Goal: Task Accomplishment & Management: Use online tool/utility

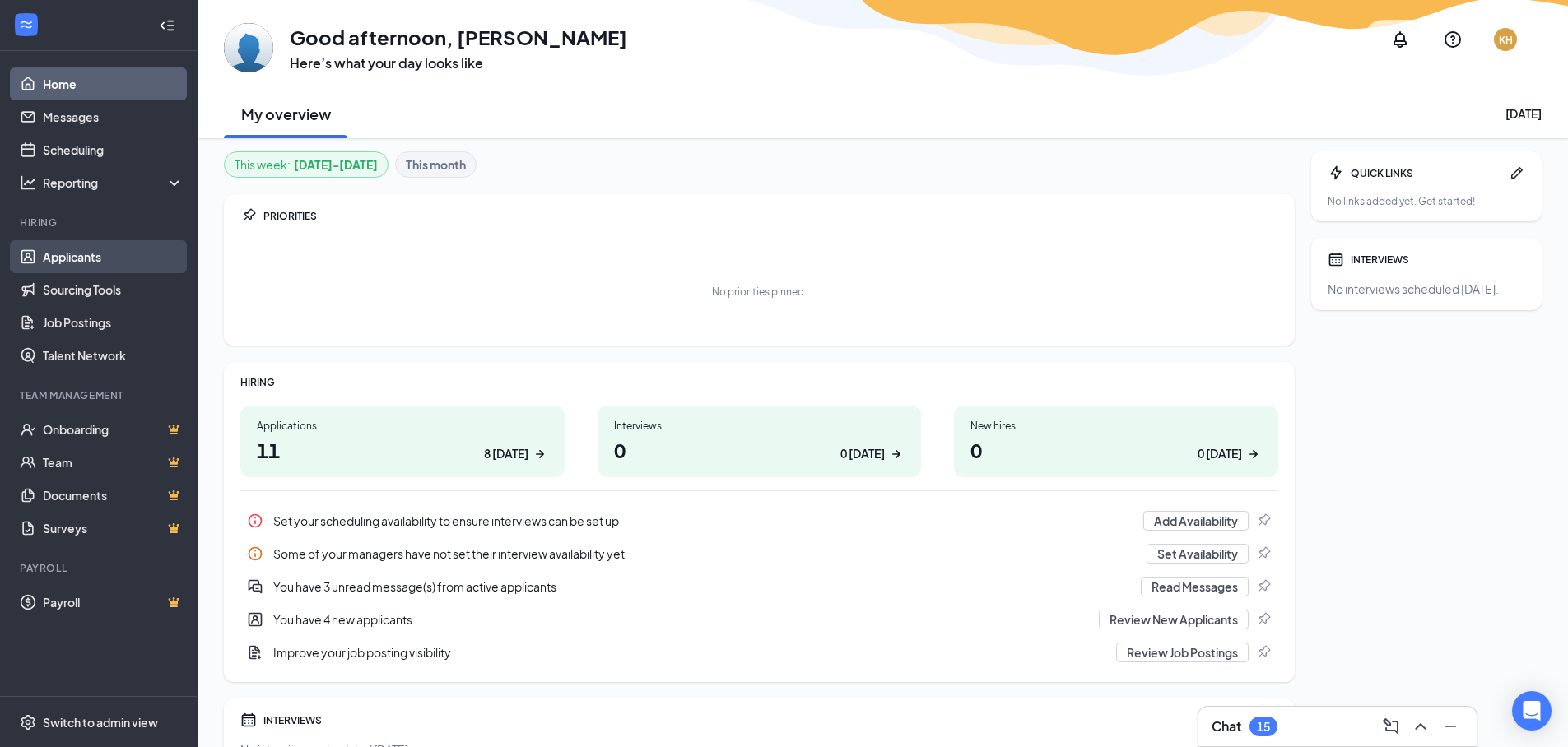
click at [96, 263] on link "Applicants" at bounding box center [113, 257] width 141 height 33
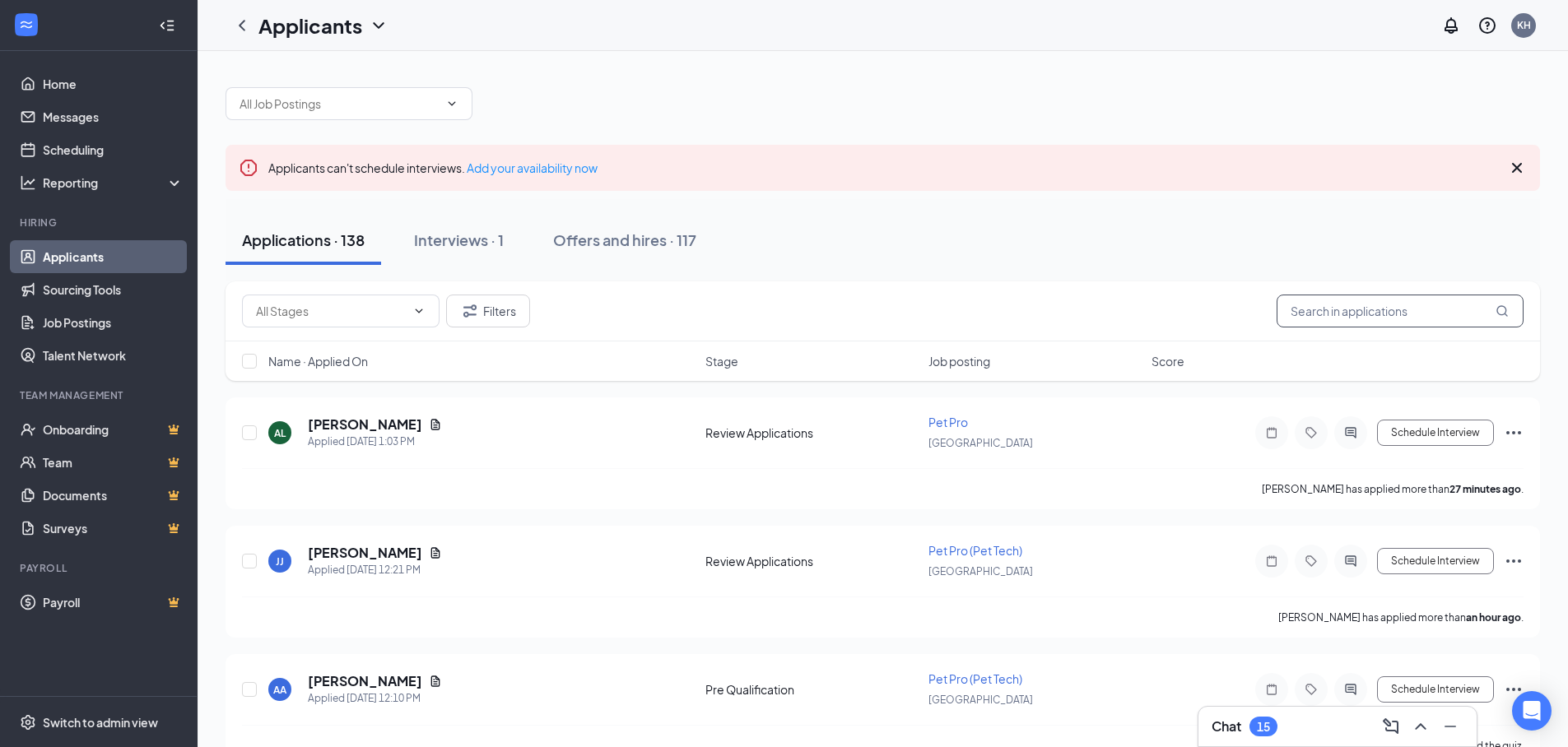
click at [1356, 307] on input "text" at bounding box center [1399, 311] width 247 height 33
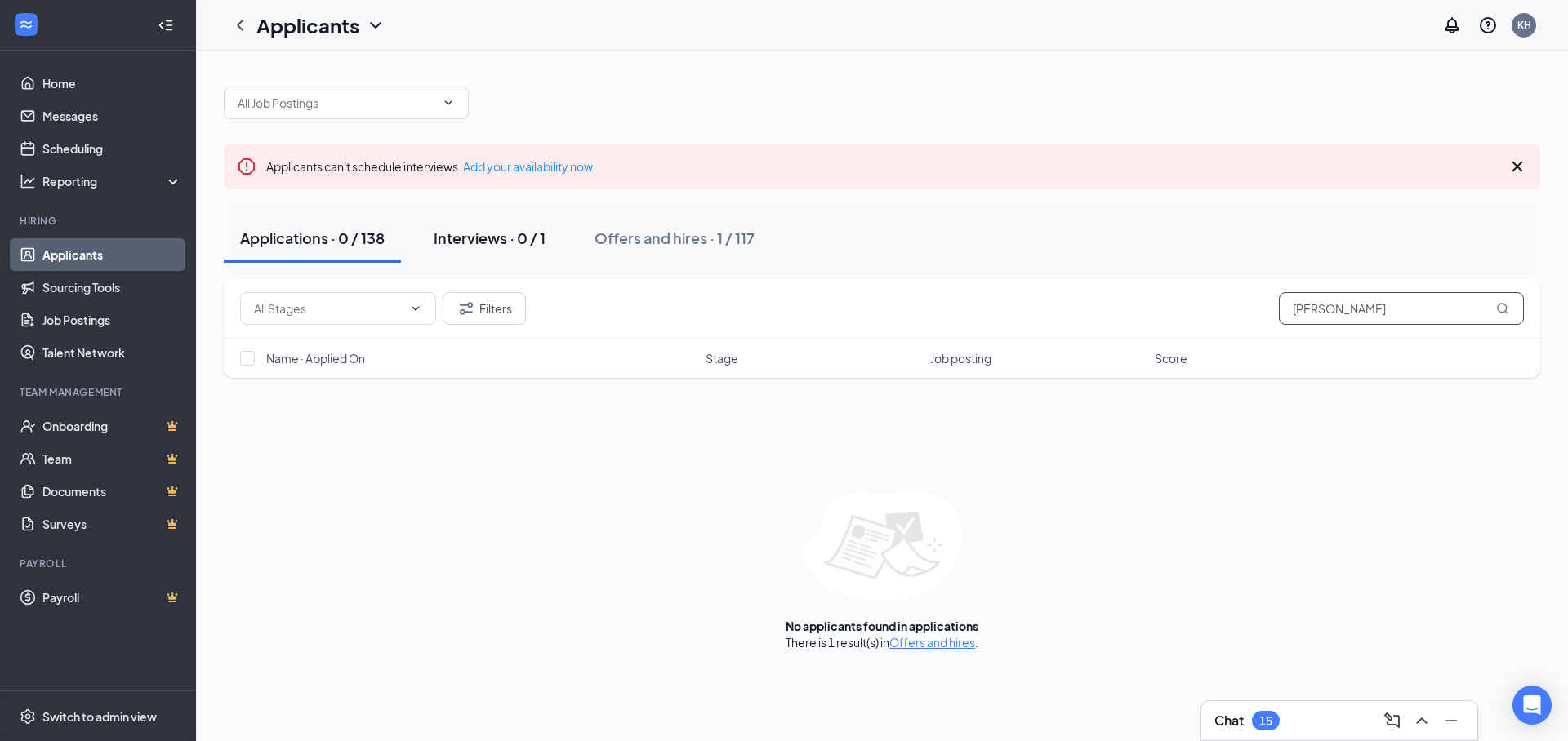
type input "[PERSON_NAME]"
click at [535, 239] on div "Interviews · 0 / 1" at bounding box center [490, 238] width 112 height 21
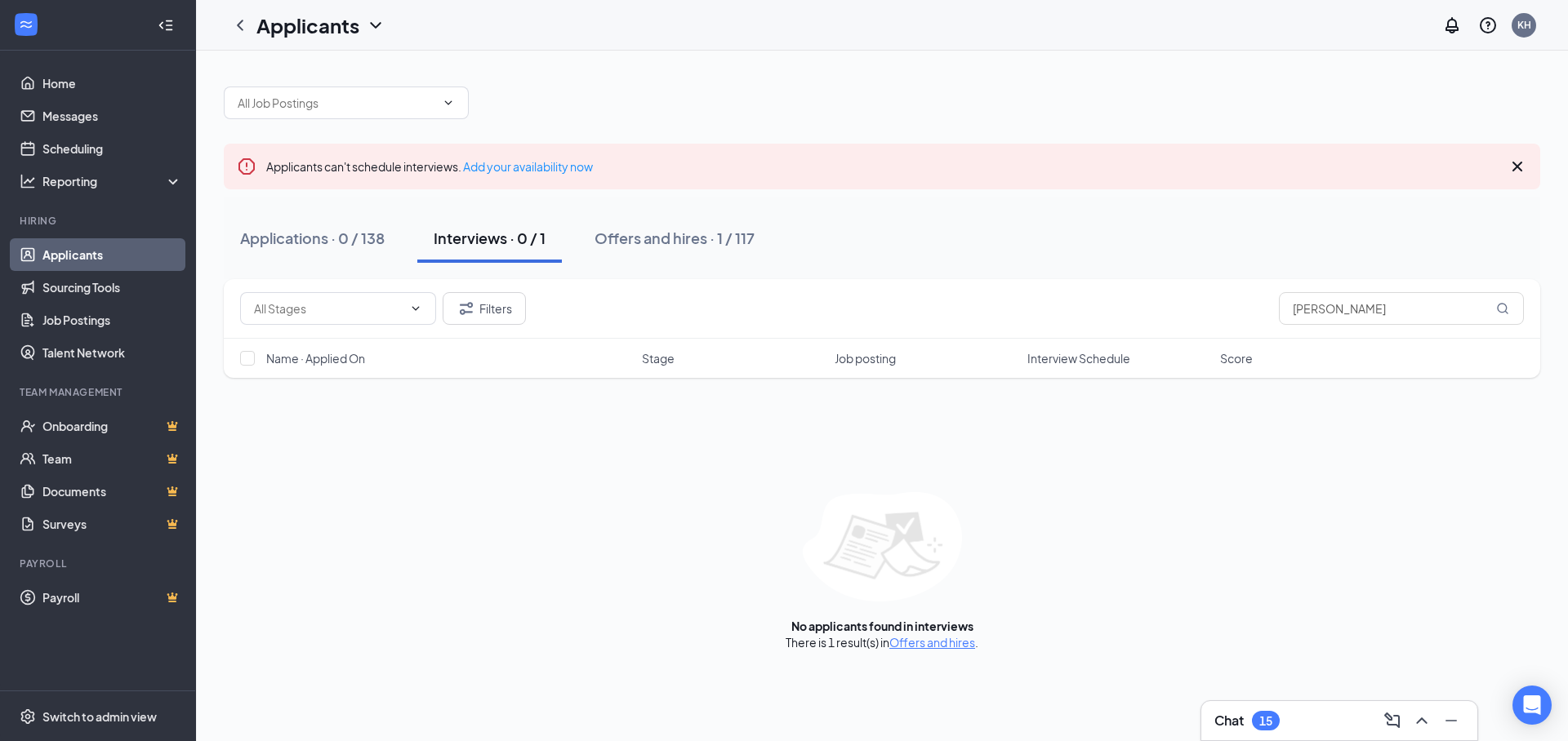
click at [549, 246] on button "Interviews · 0 / 1" at bounding box center [490, 238] width 144 height 49
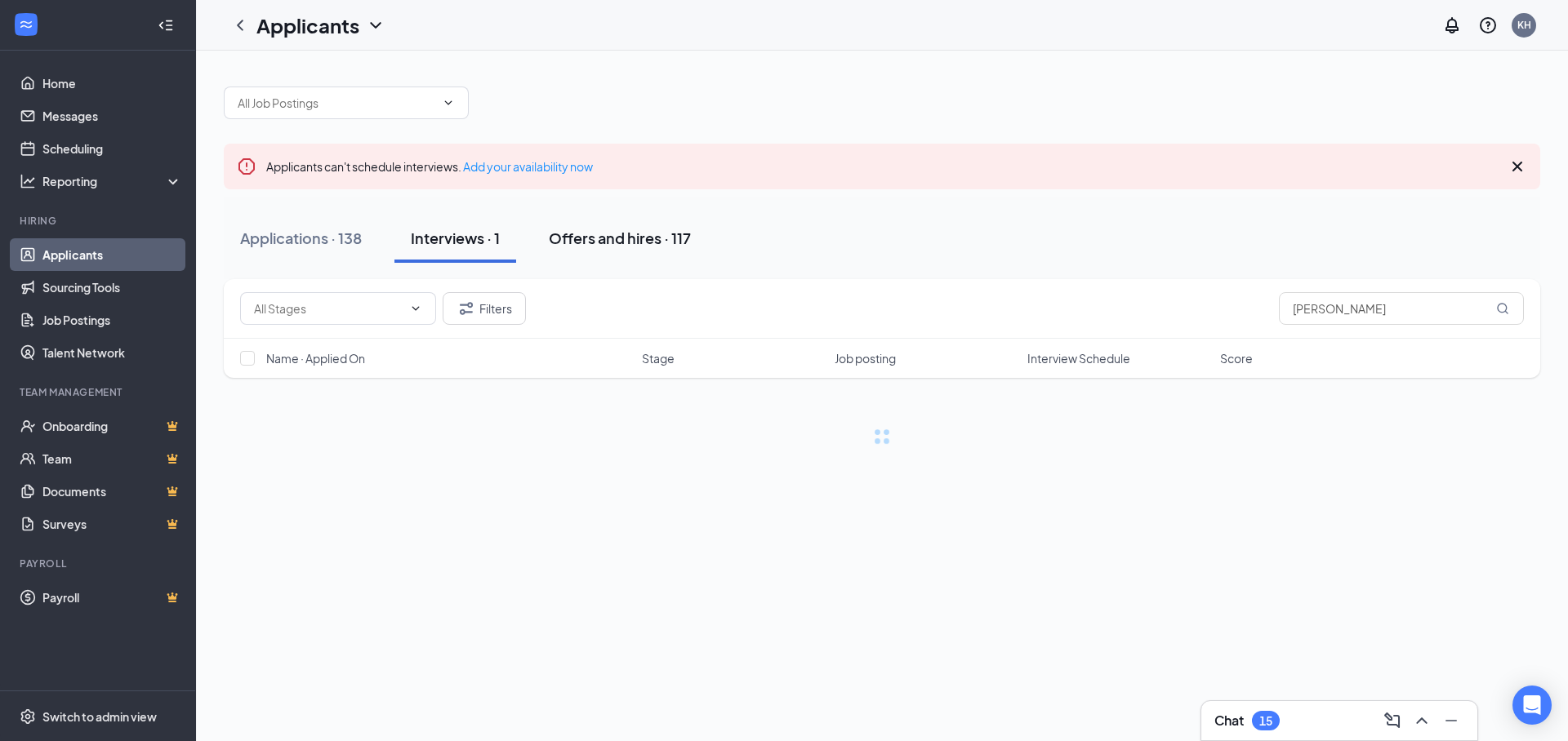
click at [605, 234] on div "Offers and hires · 117" at bounding box center [619, 238] width 142 height 21
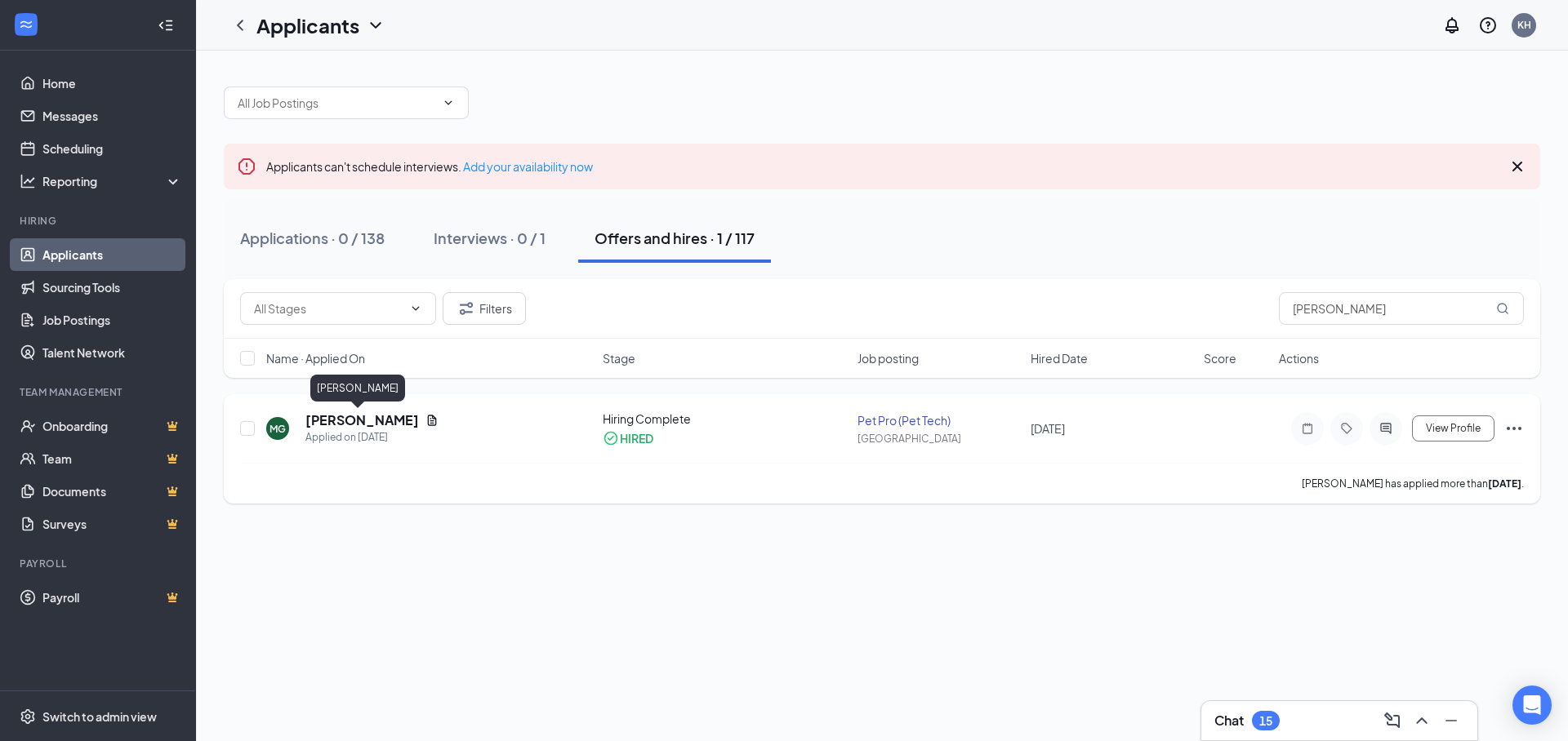
click at [345, 416] on h5 "[PERSON_NAME]" at bounding box center [362, 420] width 113 height 18
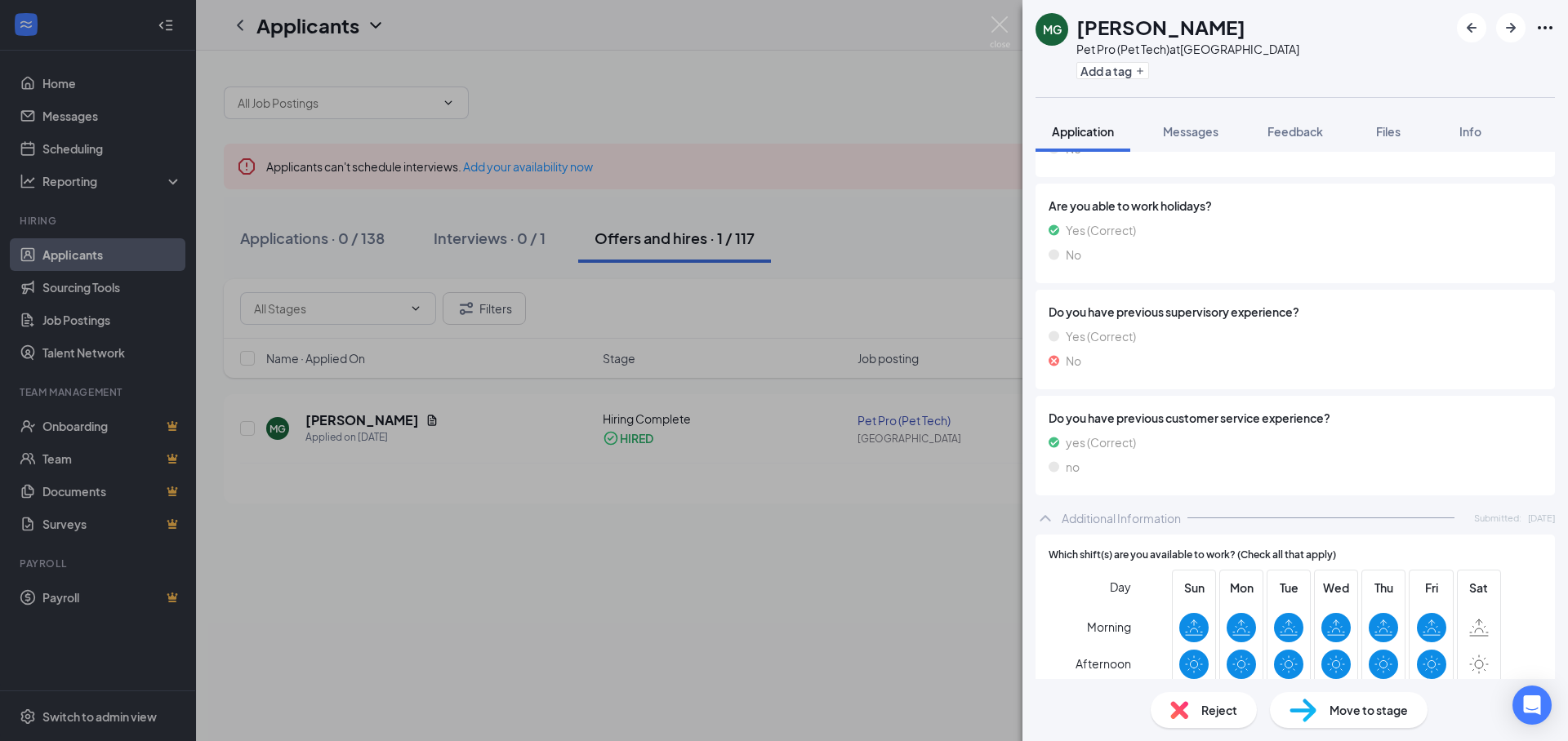
scroll to position [1795, 0]
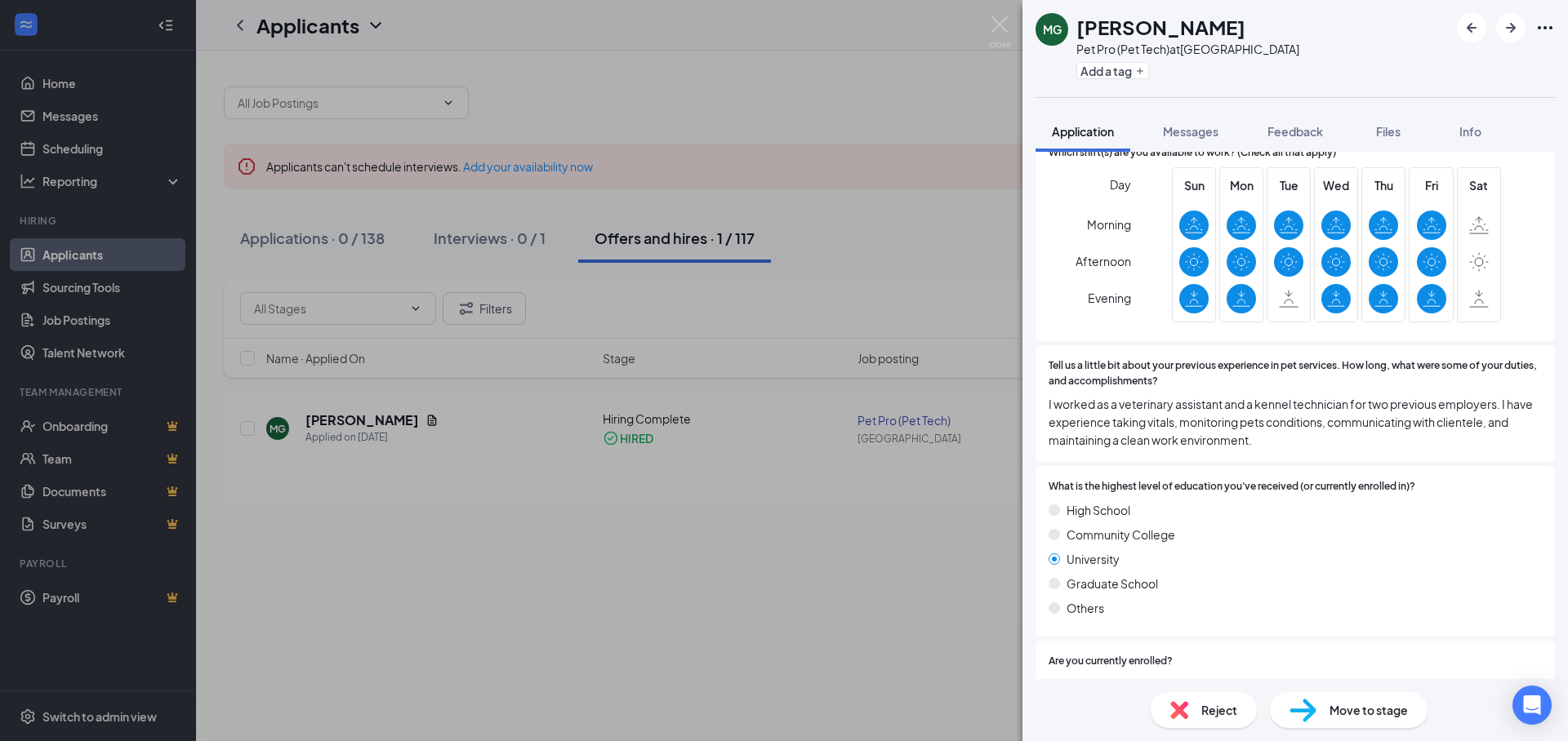
click at [1278, 294] on icon at bounding box center [1288, 298] width 20 height 18
drag, startPoint x: 994, startPoint y: 27, endPoint x: 1358, endPoint y: 243, distance: 423.3
click at [994, 26] on img at bounding box center [1000, 32] width 21 height 32
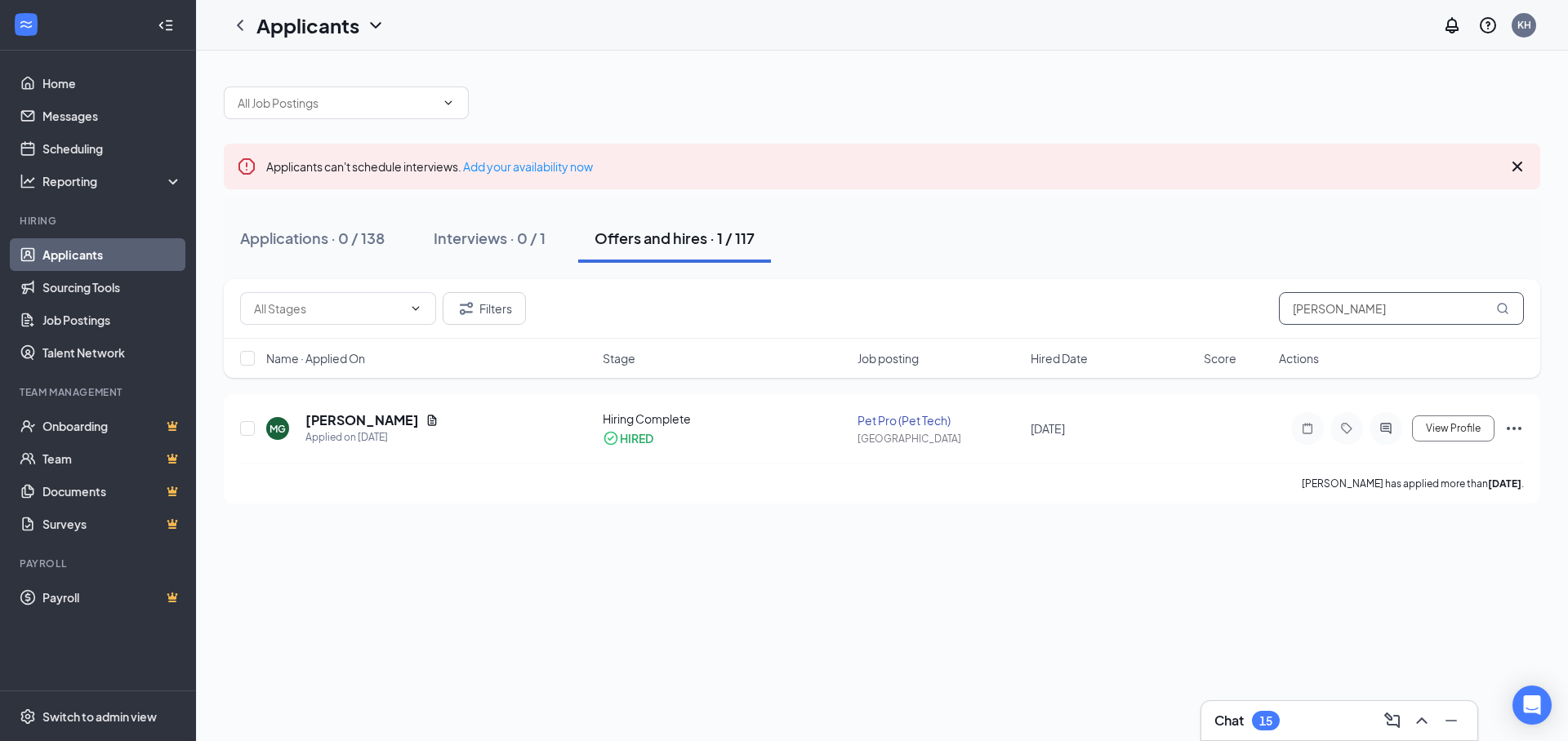
drag, startPoint x: 1395, startPoint y: 307, endPoint x: 1222, endPoint y: 336, distance: 175.4
click at [1222, 336] on div "Filters [PERSON_NAME] g" at bounding box center [882, 308] width 1316 height 59
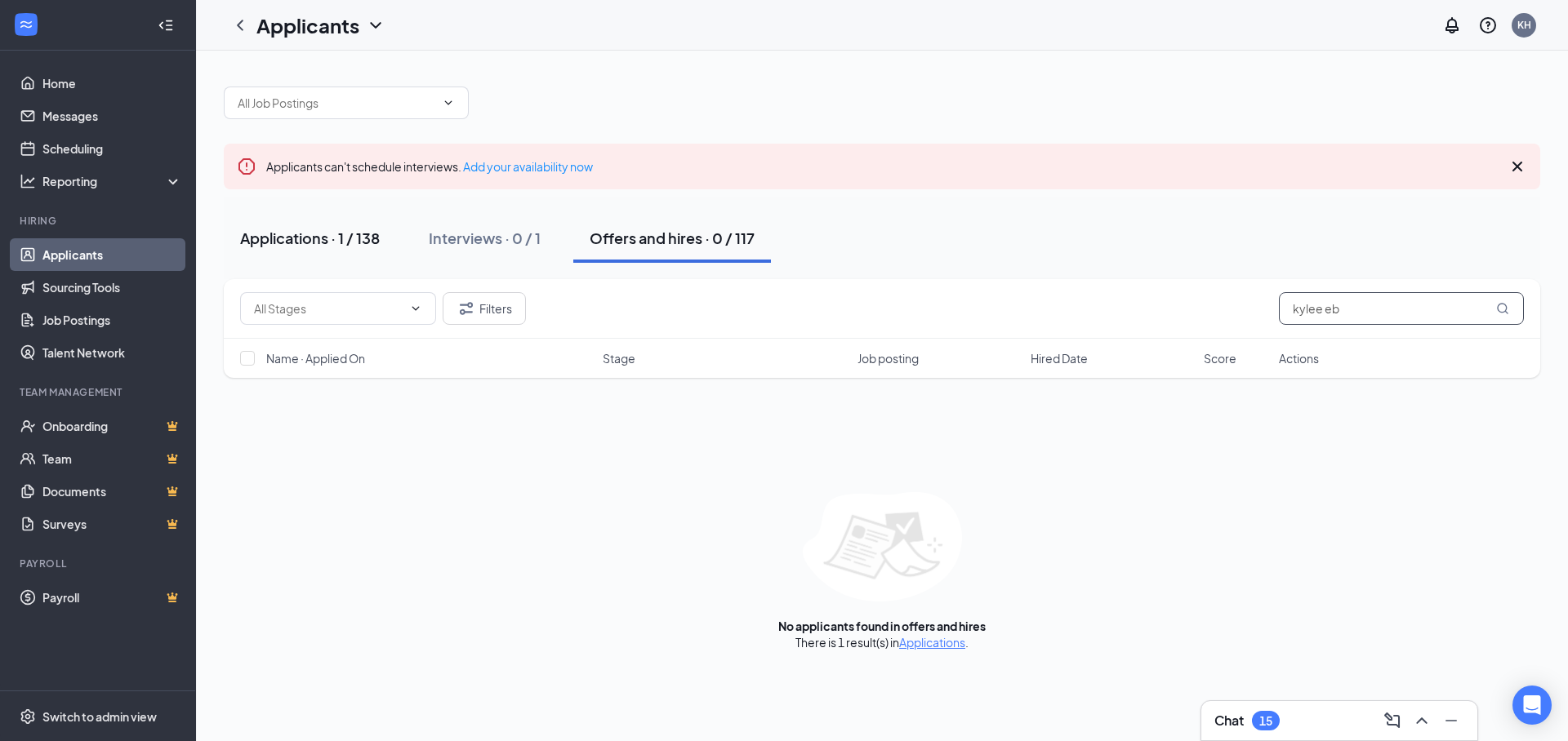
type input "kylee eb"
click at [340, 245] on div "Applications · 1 / 138" at bounding box center [309, 238] width 140 height 21
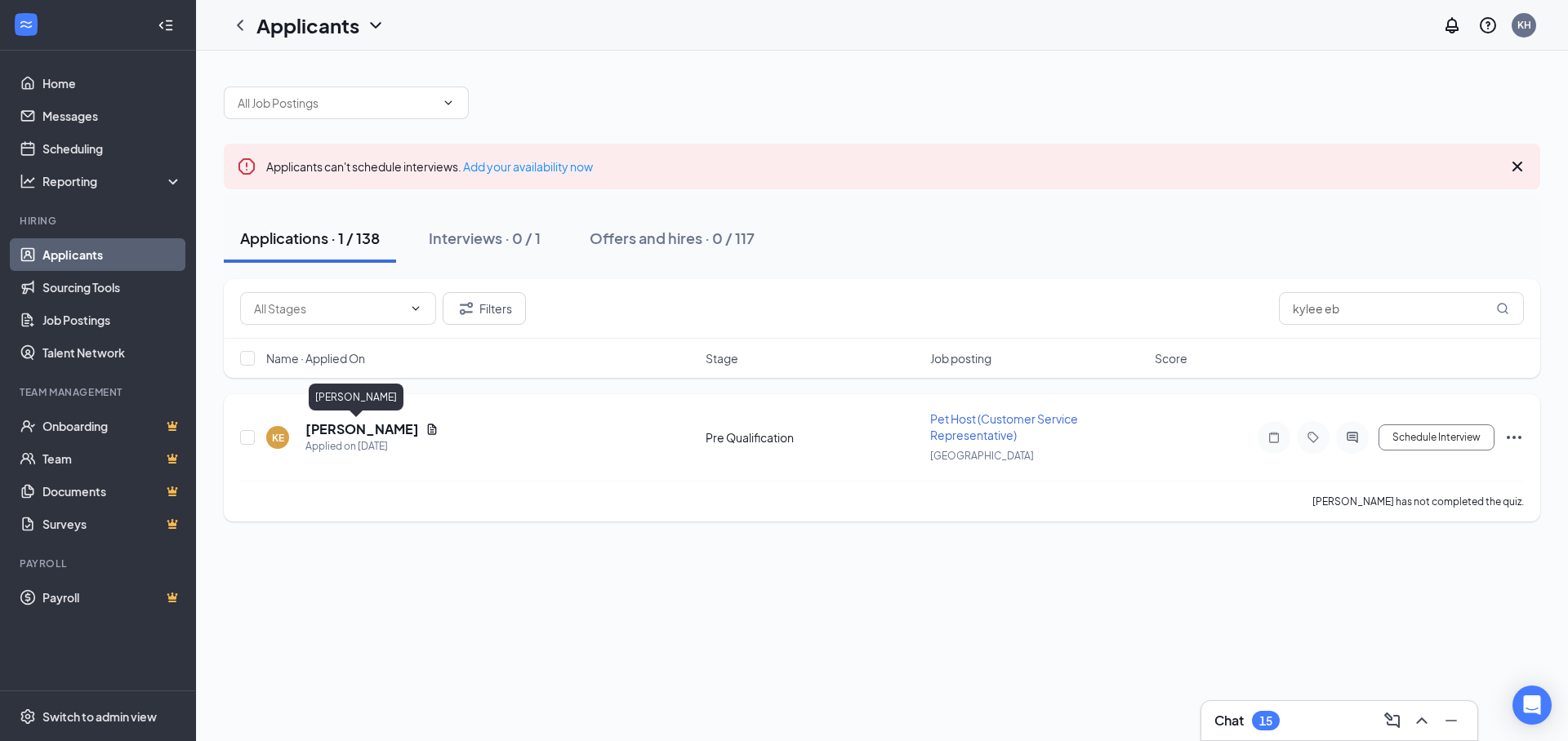
click at [353, 427] on h5 "[PERSON_NAME]" at bounding box center [362, 429] width 113 height 18
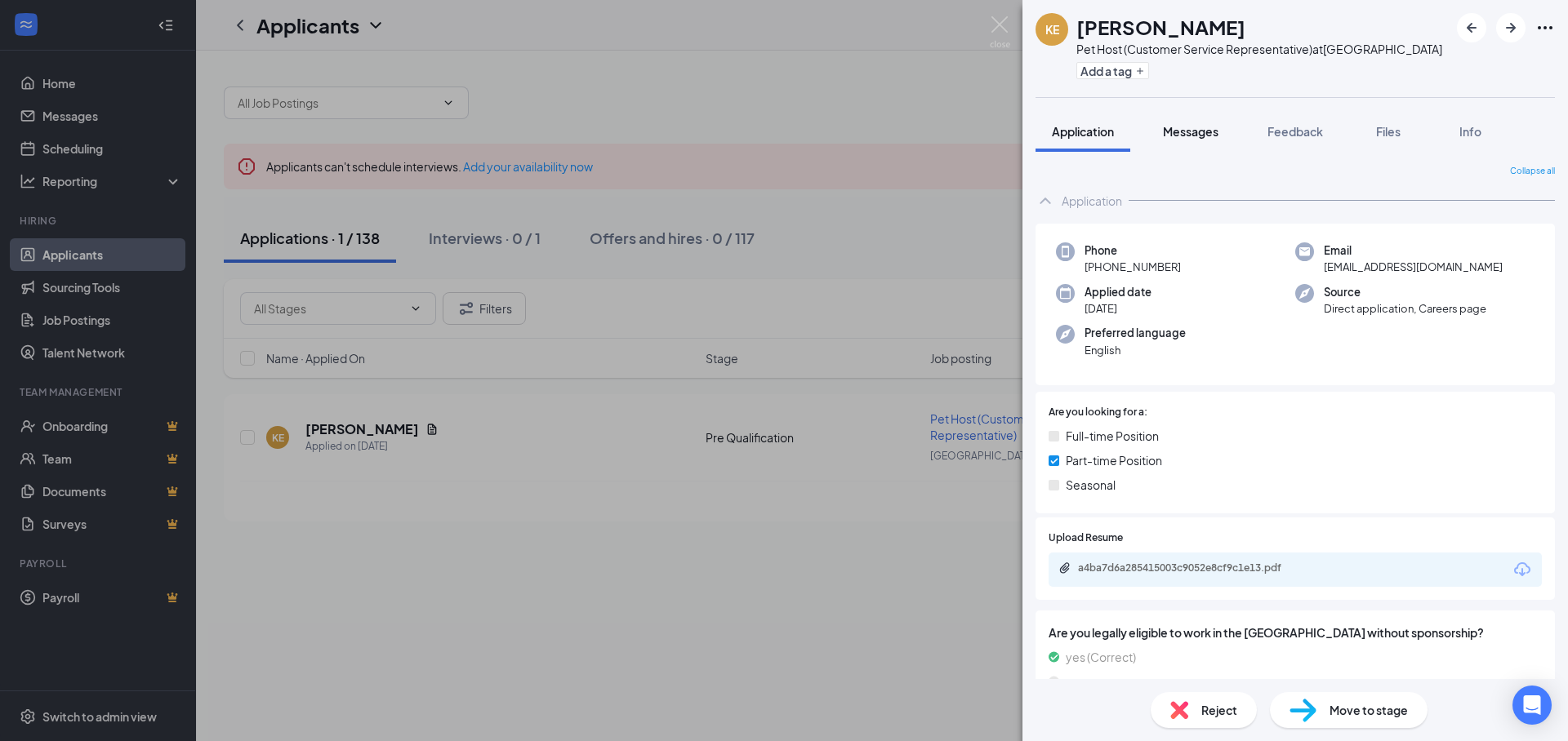
click at [1188, 134] on span "Messages" at bounding box center [1191, 131] width 56 height 15
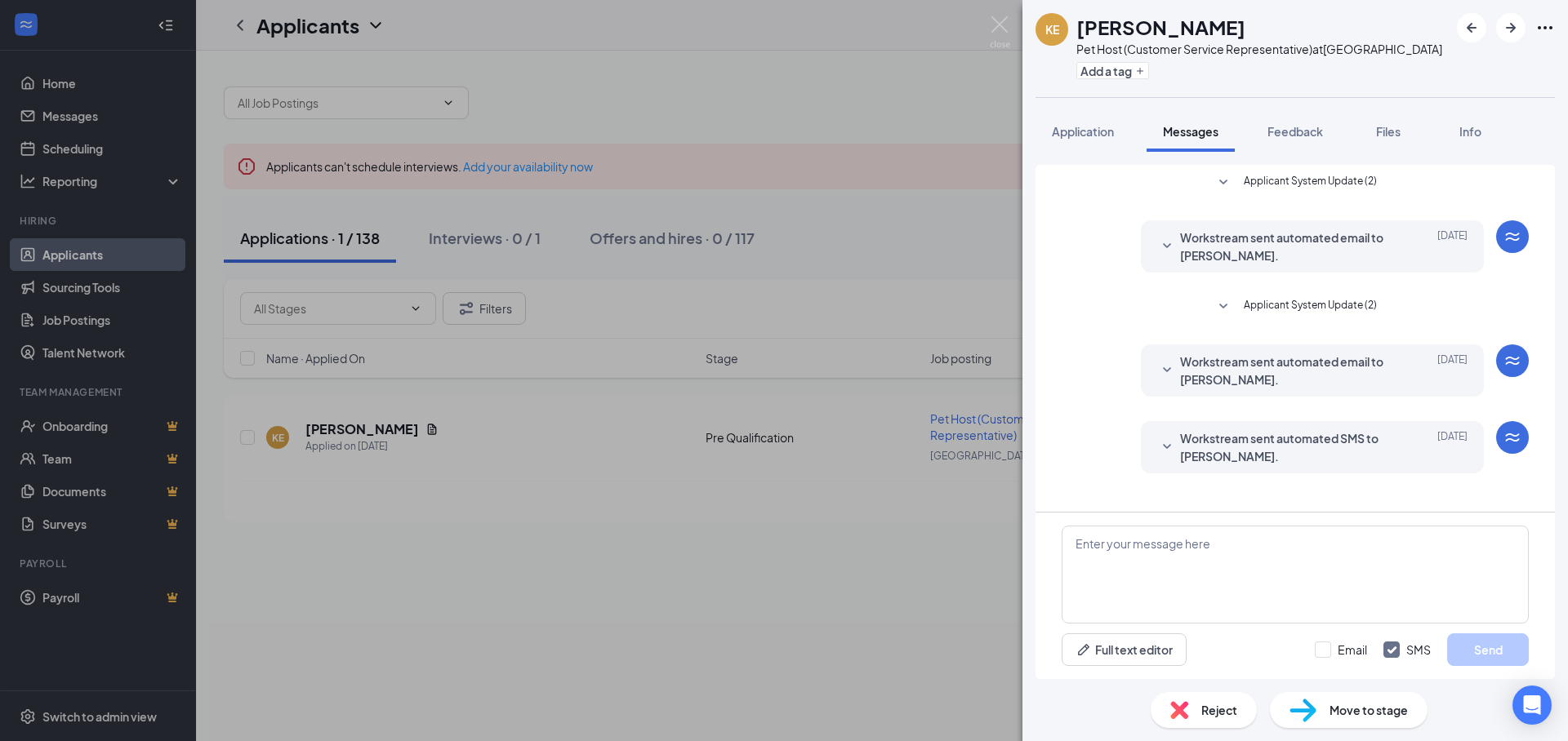
drag, startPoint x: 1296, startPoint y: 133, endPoint x: 1179, endPoint y: 140, distance: 117.2
click at [1296, 135] on span "Feedback" at bounding box center [1295, 131] width 56 height 15
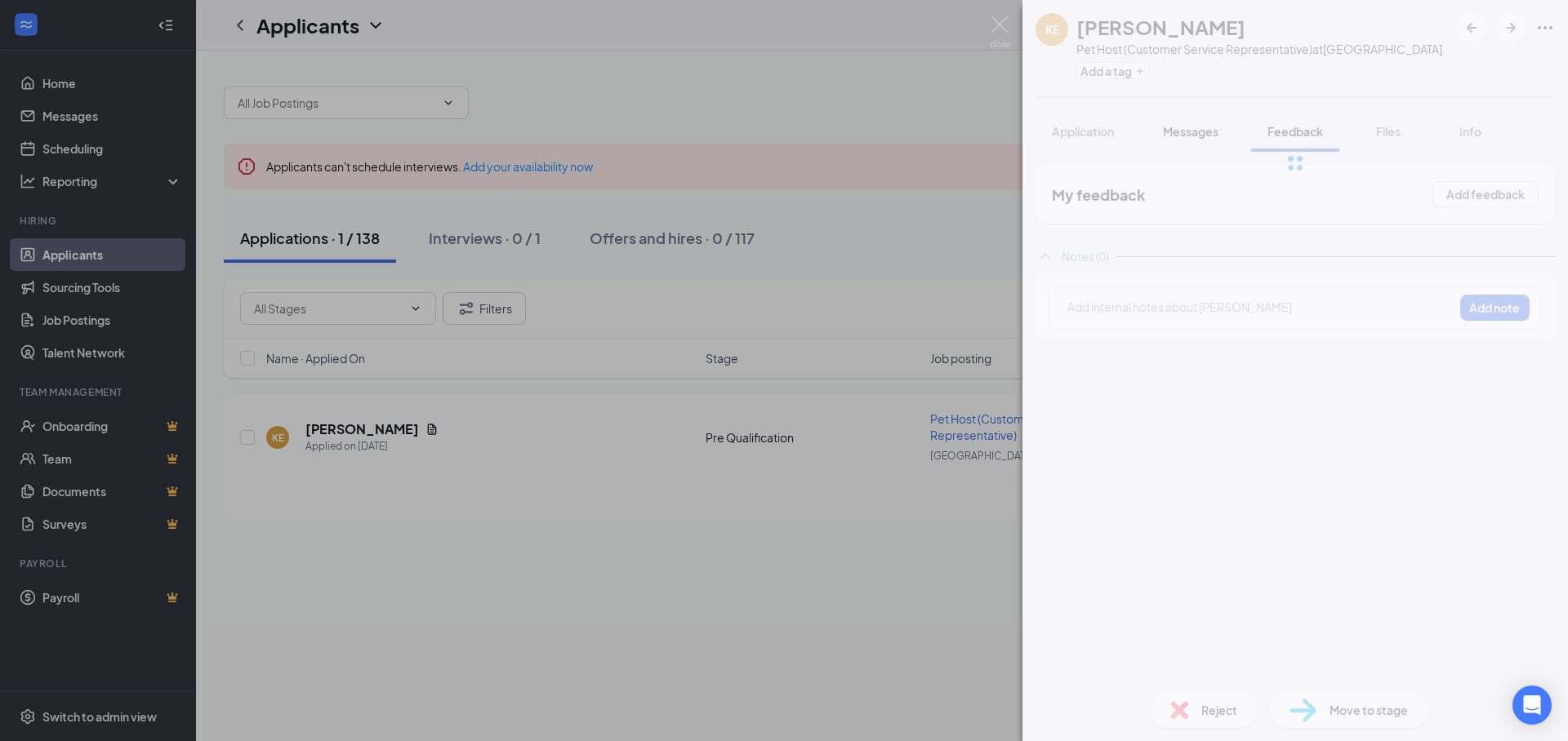
click at [1097, 140] on div at bounding box center [1295, 163] width 546 height 326
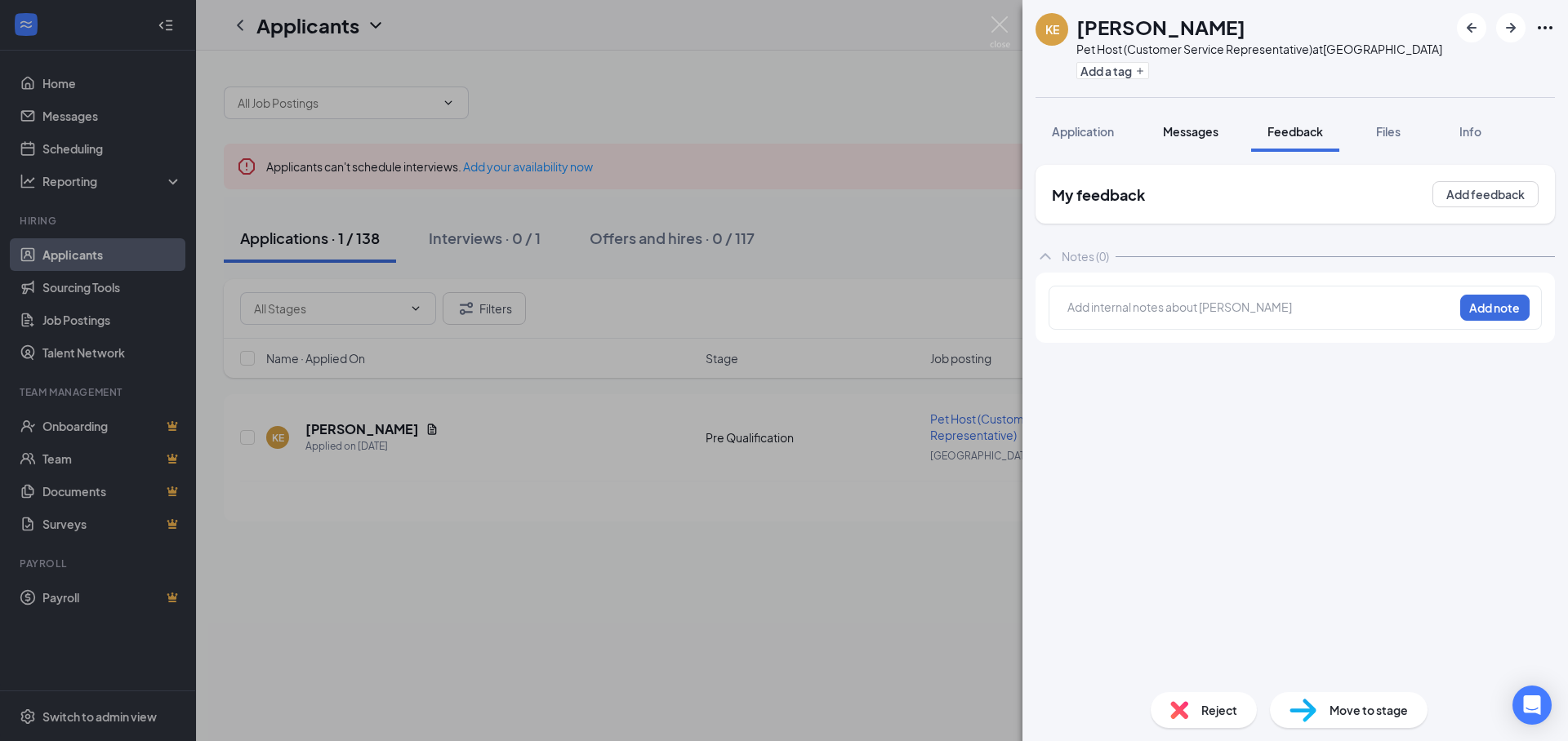
click at [1097, 140] on button "Application" at bounding box center [1083, 131] width 95 height 41
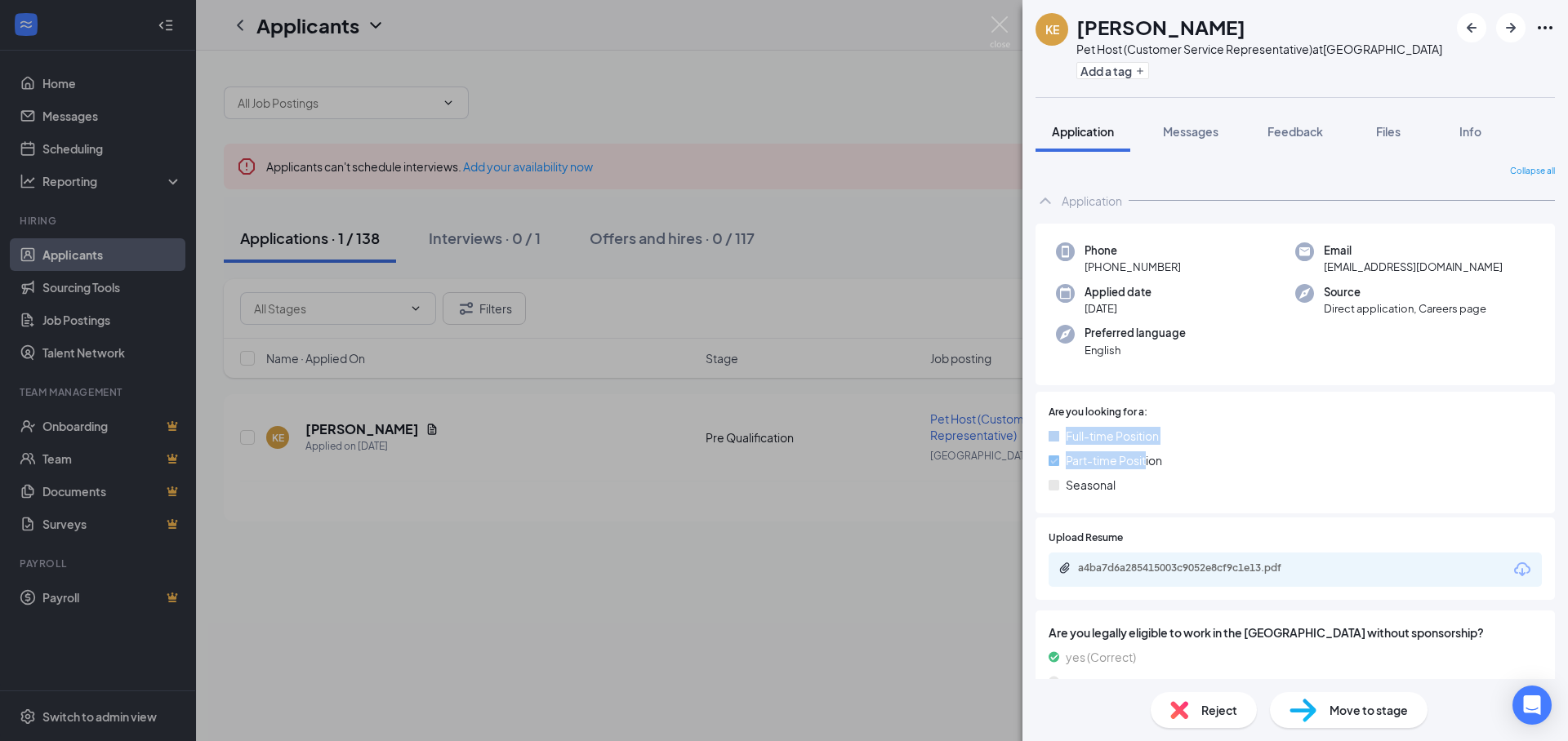
drag, startPoint x: 1147, startPoint y: 461, endPoint x: 1033, endPoint y: 440, distance: 115.9
click at [1033, 440] on div "Collapse all Application Phone [PHONE_NUMBER] Email [EMAIL_ADDRESS][DOMAIN_NAME…" at bounding box center [1295, 416] width 546 height 527
click at [1101, 480] on span "Seasonal" at bounding box center [1090, 484] width 50 height 18
click at [1198, 129] on span "Messages" at bounding box center [1191, 131] width 56 height 15
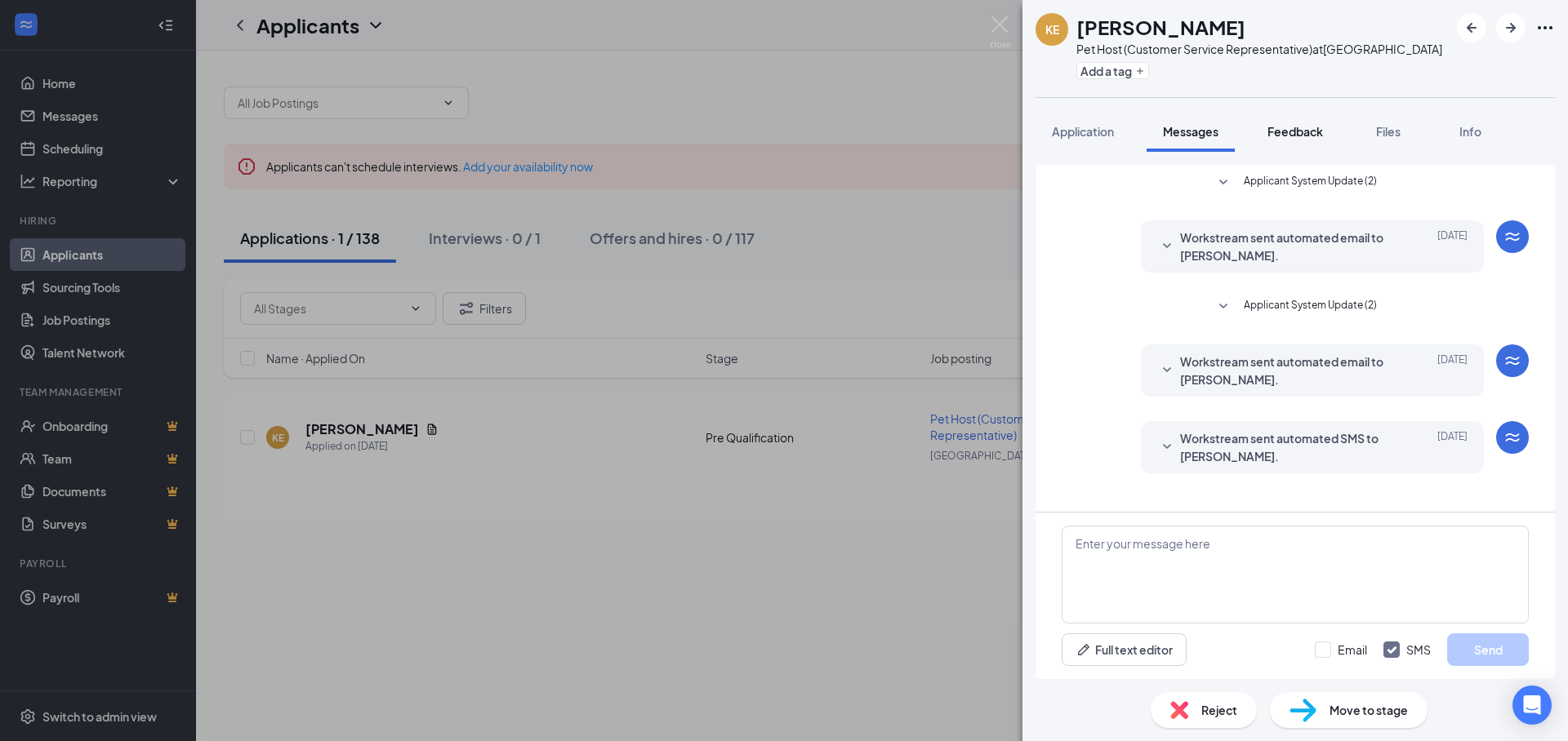
click at [1274, 129] on span "Feedback" at bounding box center [1295, 131] width 56 height 15
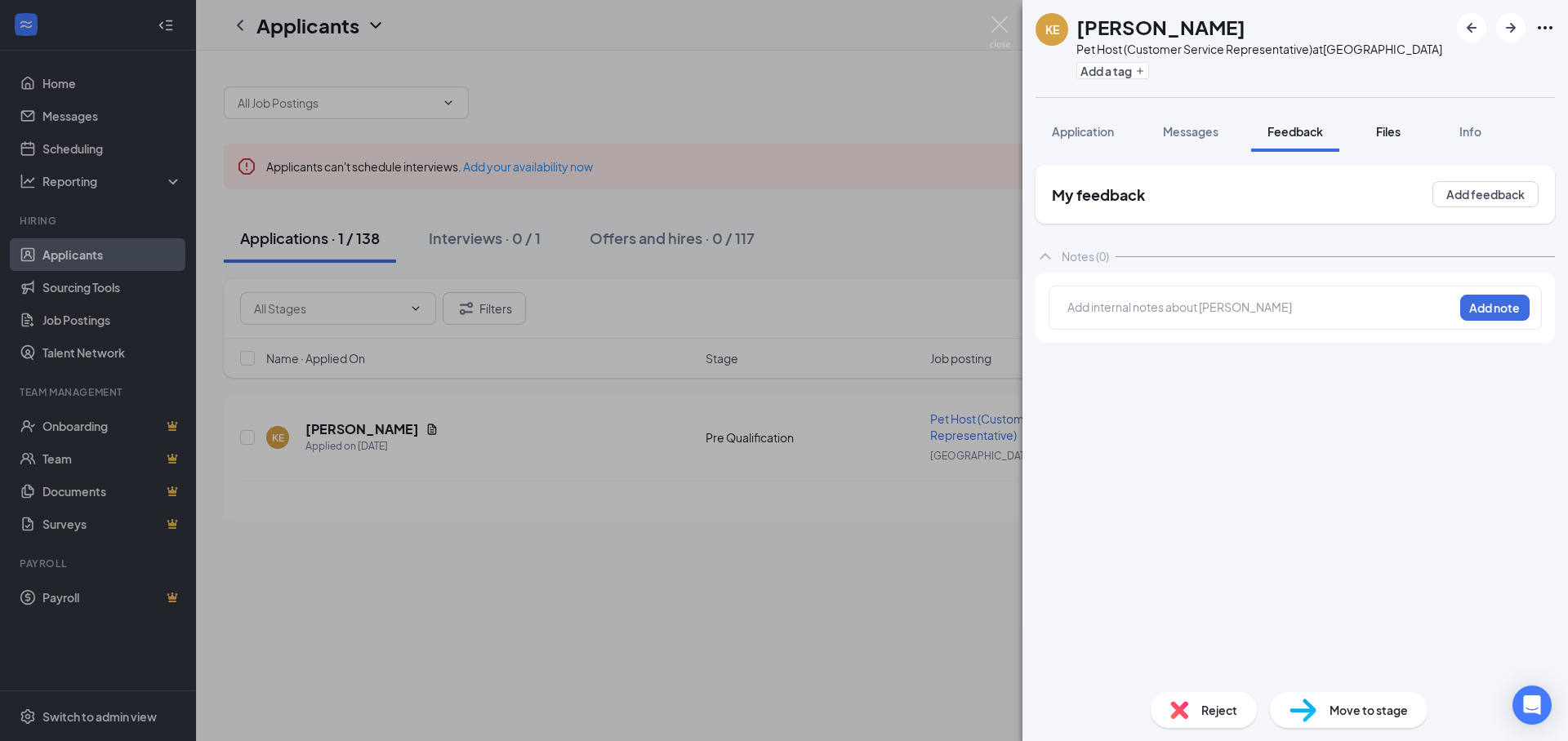
click at [1390, 136] on span "Files" at bounding box center [1388, 131] width 25 height 15
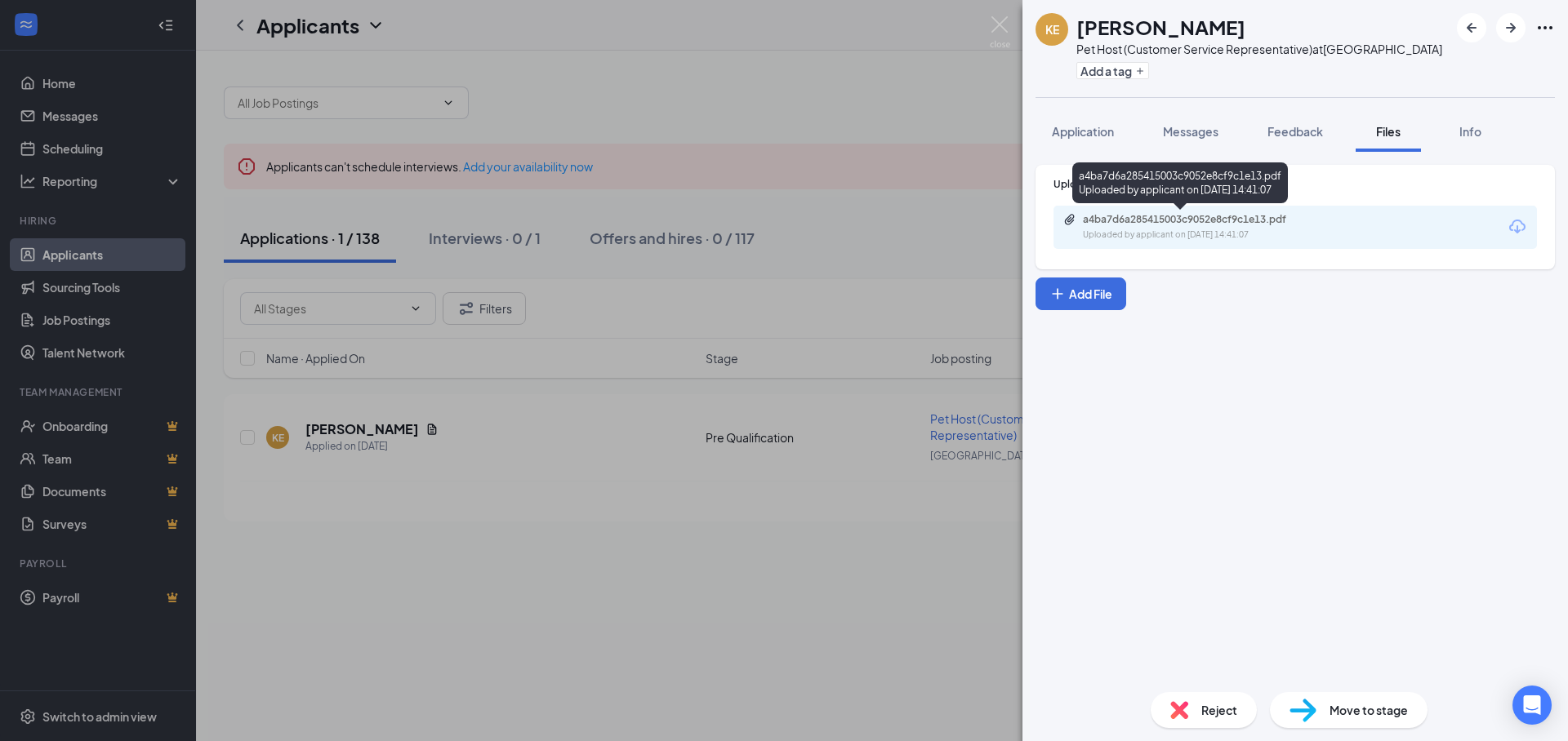
click at [1281, 232] on div "Uploaded by applicant on [DATE] 14:41:07" at bounding box center [1205, 234] width 245 height 13
